Goal: Find specific page/section: Find specific page/section

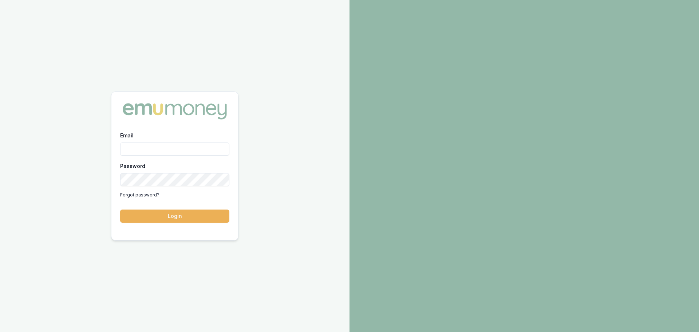
drag, startPoint x: 0, startPoint y: 0, endPoint x: 153, endPoint y: 145, distance: 210.8
click at [153, 145] on input "Email" at bounding box center [174, 148] width 109 height 13
type input "brad.hearns@emumoney.com.au"
click at [120, 209] on button "Login" at bounding box center [174, 215] width 109 height 13
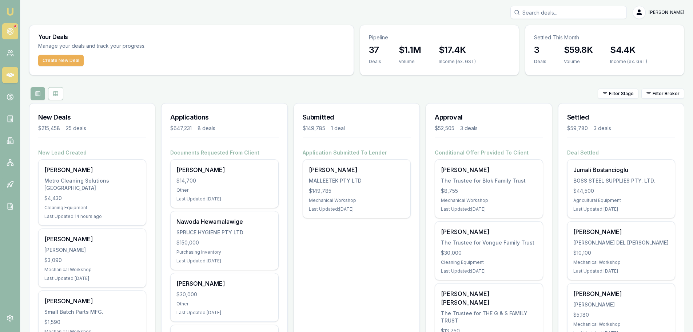
click at [12, 32] on icon at bounding box center [10, 31] width 7 height 7
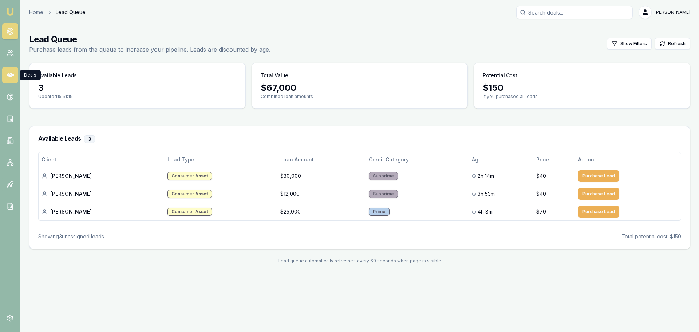
click at [11, 73] on icon at bounding box center [10, 75] width 7 height 4
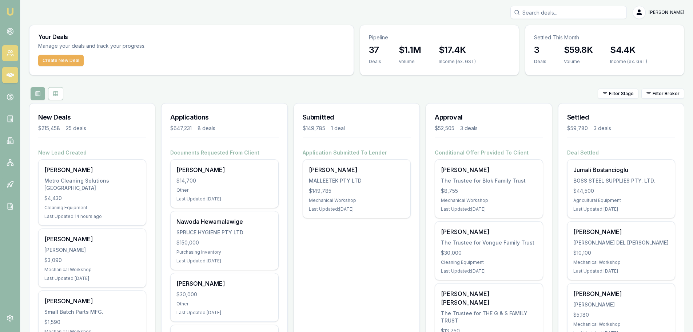
click at [7, 51] on icon at bounding box center [10, 52] width 7 height 7
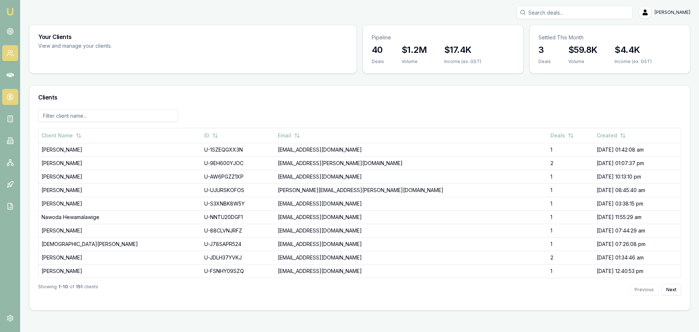
click at [7, 96] on icon at bounding box center [10, 96] width 7 height 7
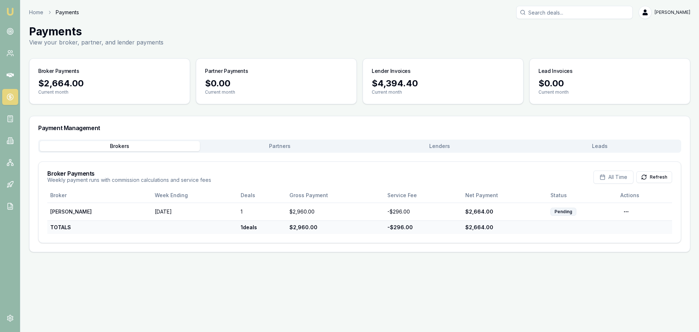
click at [444, 147] on button "Lenders" at bounding box center [440, 146] width 160 height 10
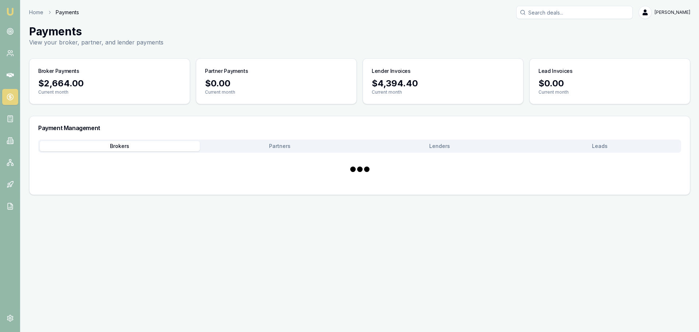
click at [107, 145] on button "Brokers" at bounding box center [120, 146] width 160 height 10
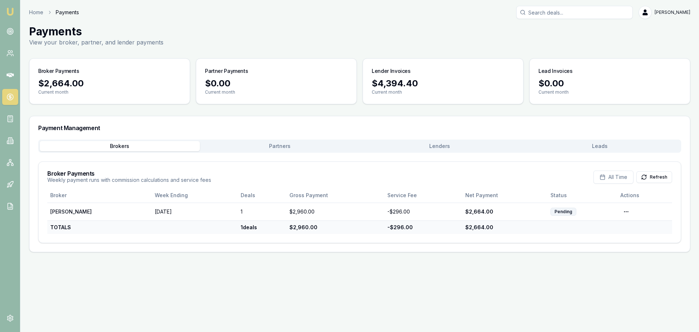
click at [246, 167] on div "Broker Payments Weekly payment runs with commission calculations and service fe…" at bounding box center [360, 175] width 642 height 26
click at [293, 27] on div "Payments View your broker, partner, and lender payments" at bounding box center [359, 36] width 661 height 22
